Goal: Task Accomplishment & Management: Use online tool/utility

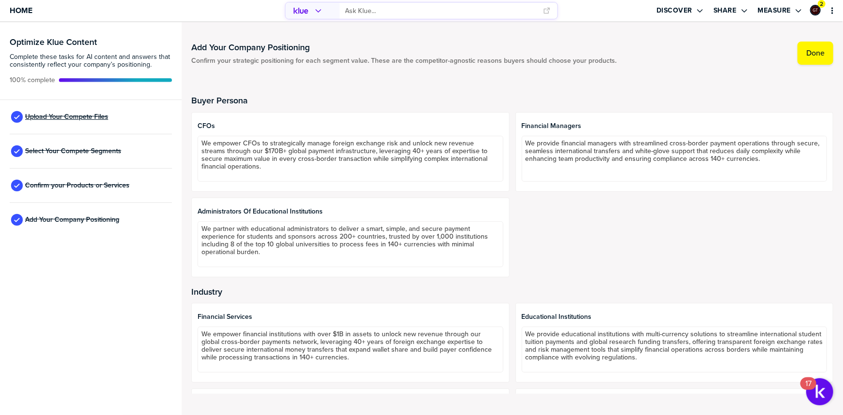
click at [67, 116] on span "Upload Your Compete Files" at bounding box center [66, 117] width 83 height 8
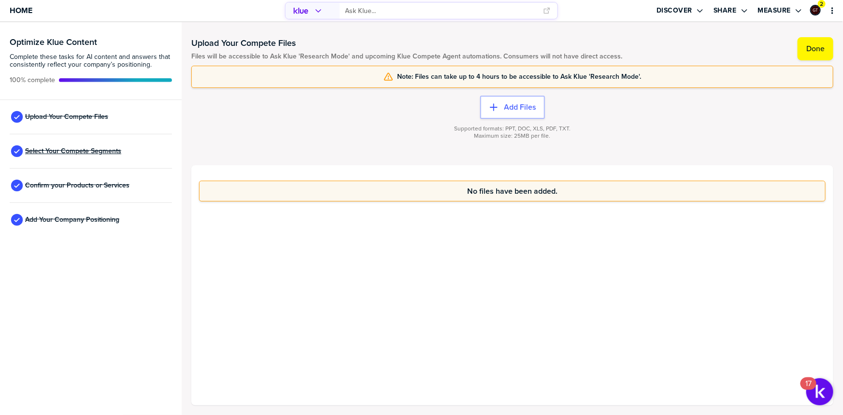
click at [87, 148] on span "Select Your Compete Segments" at bounding box center [73, 151] width 96 height 8
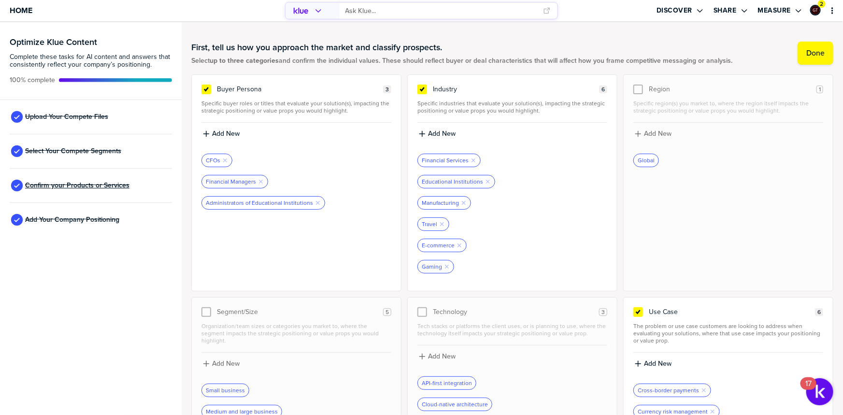
click at [57, 186] on span "Confirm your Products or Services" at bounding box center [77, 186] width 104 height 8
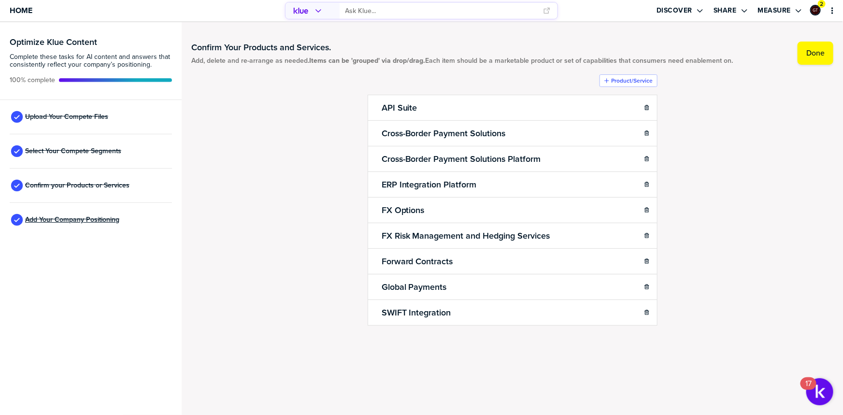
click at [63, 222] on span "Add Your Company Positioning" at bounding box center [72, 220] width 94 height 8
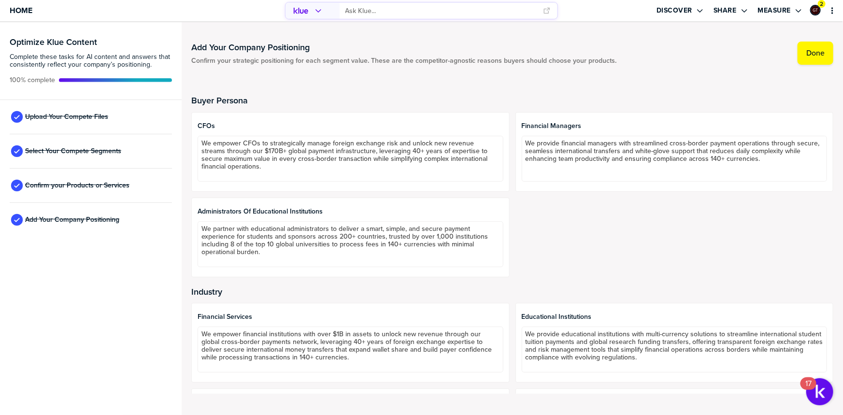
click at [510, 99] on h2 "Buyer Persona" at bounding box center [512, 101] width 642 height 10
click at [490, 84] on div "Buyer Persona CFOs We empower CFOs to strategically manage foreign exchange ris…" at bounding box center [512, 239] width 642 height 331
click at [30, 9] on span "Home" at bounding box center [21, 10] width 23 height 8
